Goal: Transaction & Acquisition: Purchase product/service

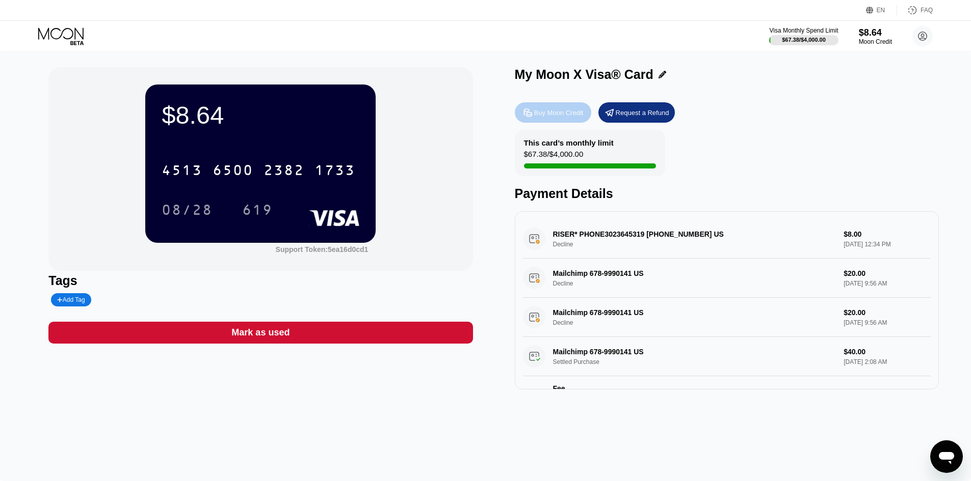
click at [547, 117] on div "Buy Moon Credit" at bounding box center [558, 113] width 49 height 9
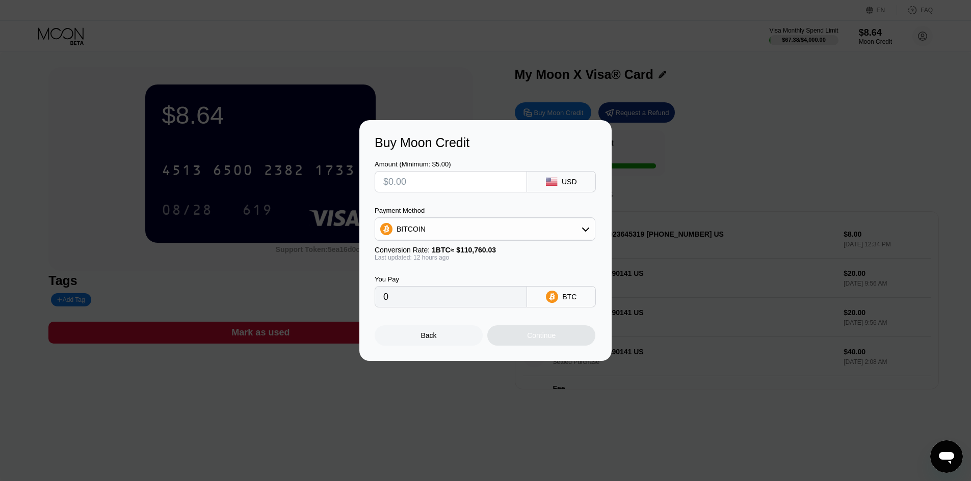
click at [468, 181] on input "text" at bounding box center [450, 182] width 135 height 20
click at [424, 183] on input "text" at bounding box center [450, 182] width 135 height 20
click at [424, 301] on input "0" at bounding box center [450, 297] width 135 height 20
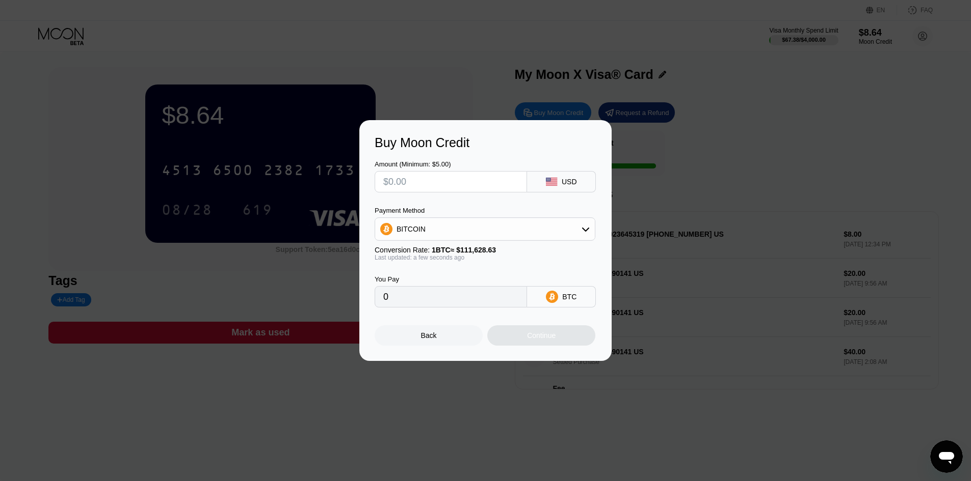
click at [424, 301] on input "0" at bounding box center [450, 297] width 135 height 20
click at [424, 297] on input "0" at bounding box center [450, 297] width 135 height 20
click at [463, 178] on input "text" at bounding box center [450, 182] width 135 height 20
click at [471, 181] on input "text" at bounding box center [450, 182] width 135 height 20
